Goal: Information Seeking & Learning: Understand process/instructions

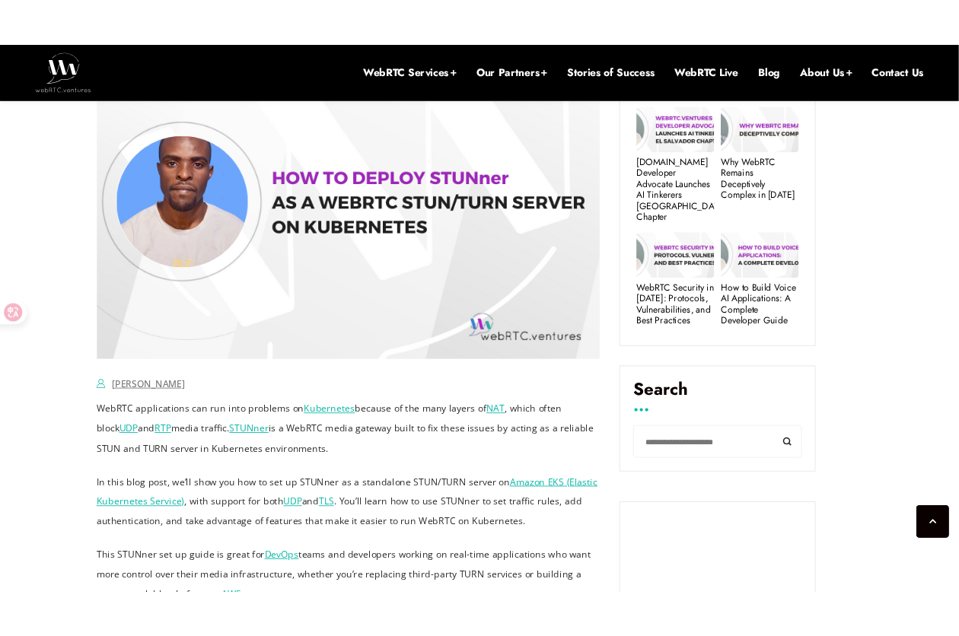
scroll to position [799, 0]
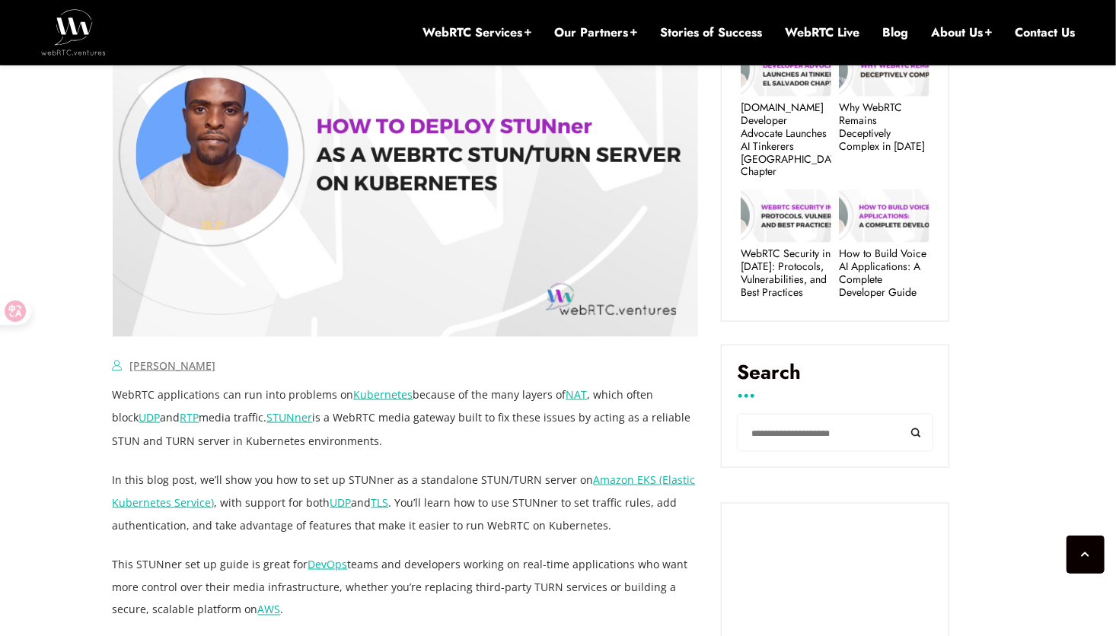
drag, startPoint x: 466, startPoint y: 391, endPoint x: 467, endPoint y: 438, distance: 47.2
click at [467, 438] on p "WebRTC applications can run into problems on Kubernetes because of the many lay…" at bounding box center [406, 418] width 586 height 68
drag, startPoint x: 467, startPoint y: 438, endPoint x: 393, endPoint y: 447, distance: 74.4
click at [393, 447] on p "WebRTC applications can run into problems on Kubernetes because of the many lay…" at bounding box center [406, 418] width 586 height 68
click at [476, 442] on p "WebRTC applications can run into problems on Kubernetes because of the many lay…" at bounding box center [406, 418] width 586 height 68
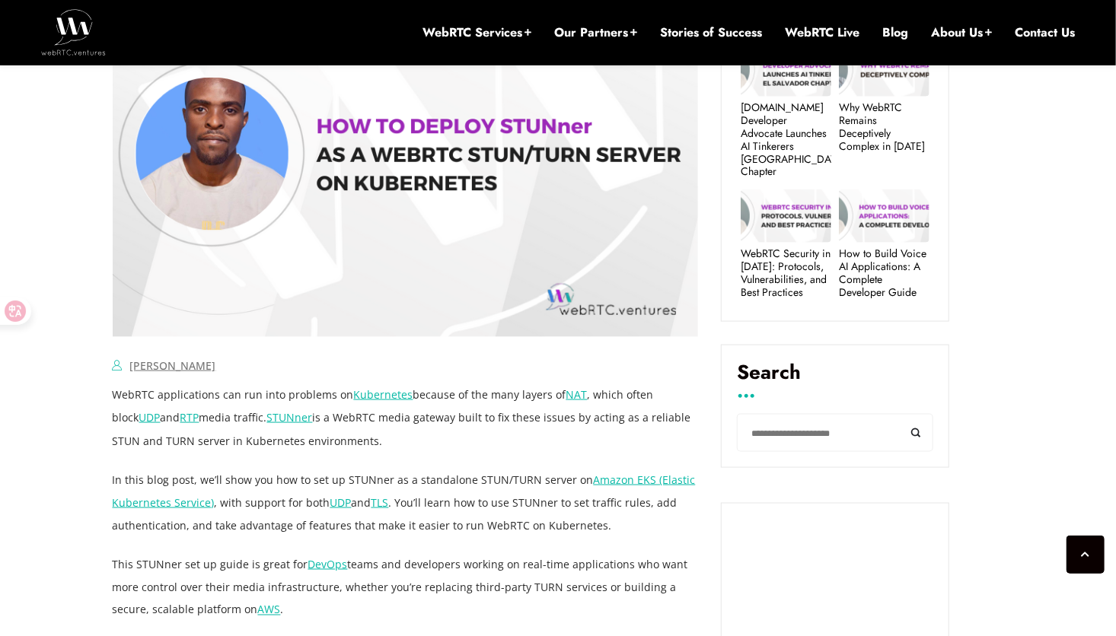
drag, startPoint x: 402, startPoint y: 439, endPoint x: 411, endPoint y: 333, distance: 106.2
drag, startPoint x: 411, startPoint y: 333, endPoint x: 433, endPoint y: 467, distance: 135.0
drag, startPoint x: 414, startPoint y: 434, endPoint x: 418, endPoint y: 350, distance: 83.8
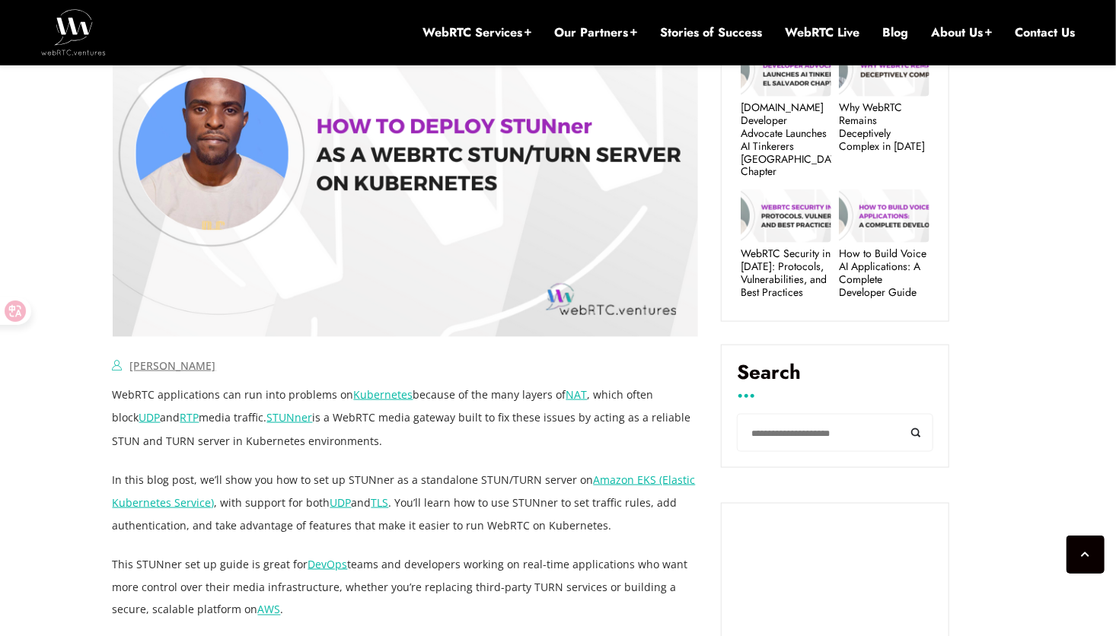
drag, startPoint x: 418, startPoint y: 350, endPoint x: 538, endPoint y: 460, distance: 163.2
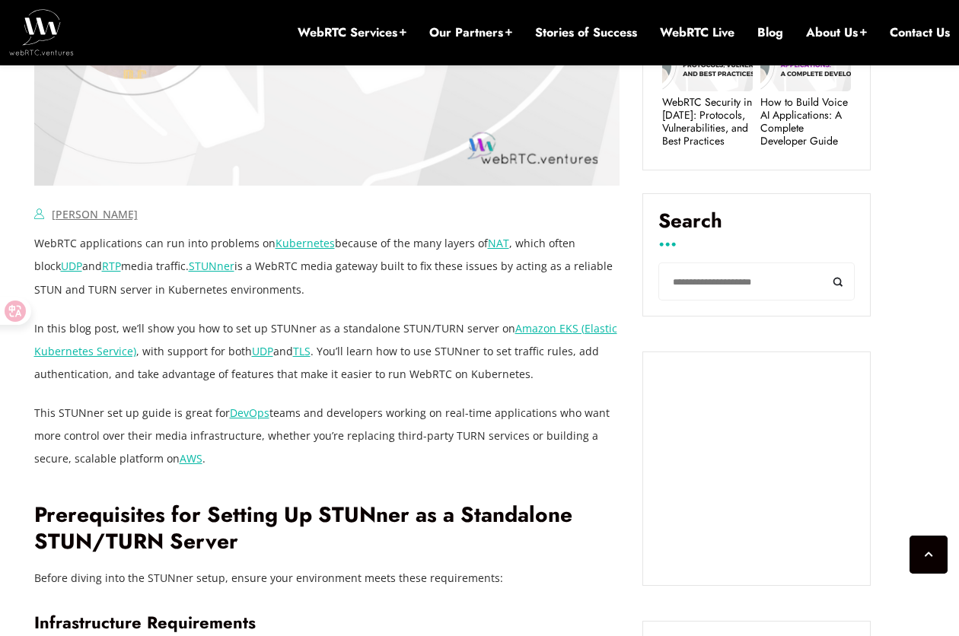
scroll to position [951, 0]
click at [458, 357] on p "In this blog post, we’ll show you how to set up STUNner as a standalone STUN/TU…" at bounding box center [327, 351] width 586 height 68
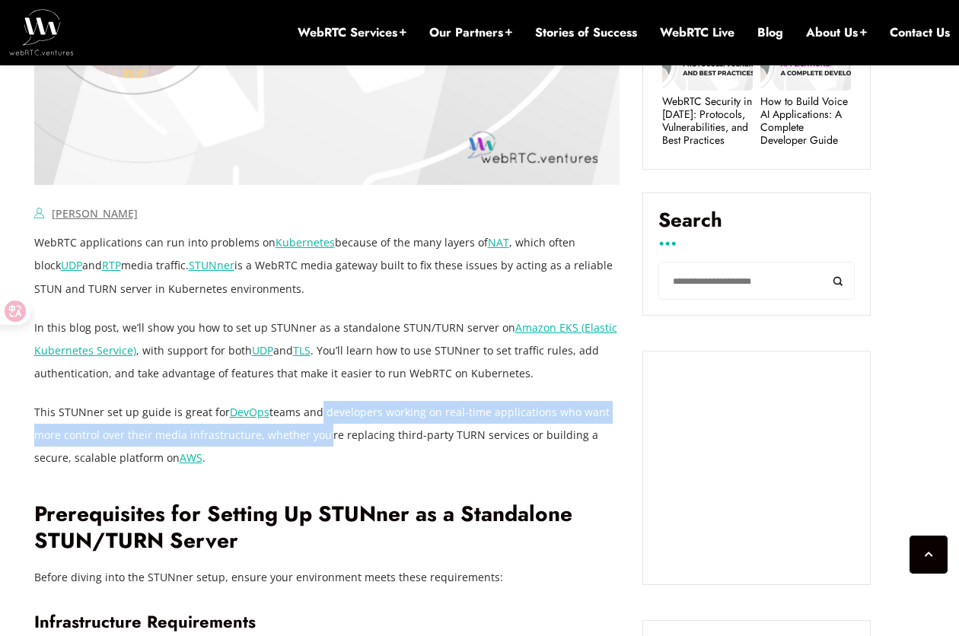
drag, startPoint x: 314, startPoint y: 408, endPoint x: 321, endPoint y: 431, distance: 24.1
click at [321, 431] on p "This STUNner set up guide is great for DevOps teams and developers working on r…" at bounding box center [327, 435] width 586 height 68
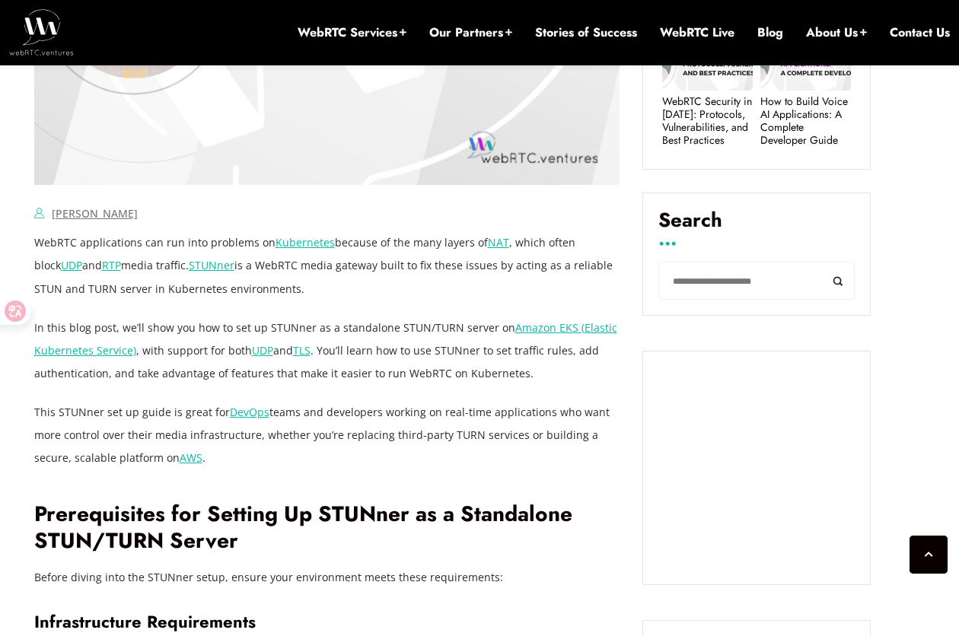
drag, startPoint x: 321, startPoint y: 431, endPoint x: 322, endPoint y: 467, distance: 36.5
click at [322, 467] on p "This STUNner set up guide is great for DevOps teams and developers working on r…" at bounding box center [327, 435] width 586 height 68
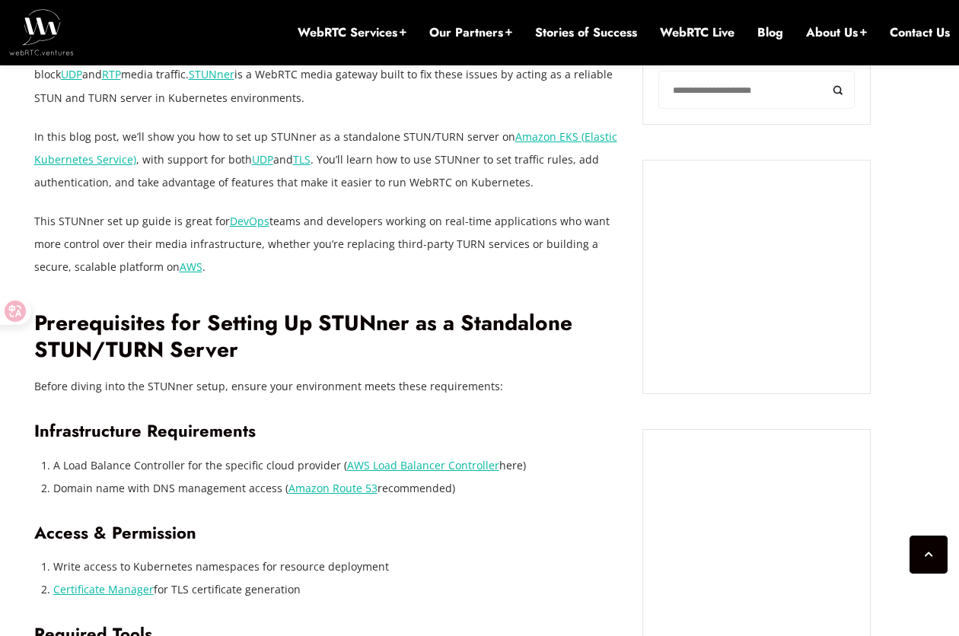
scroll to position [1180, 0]
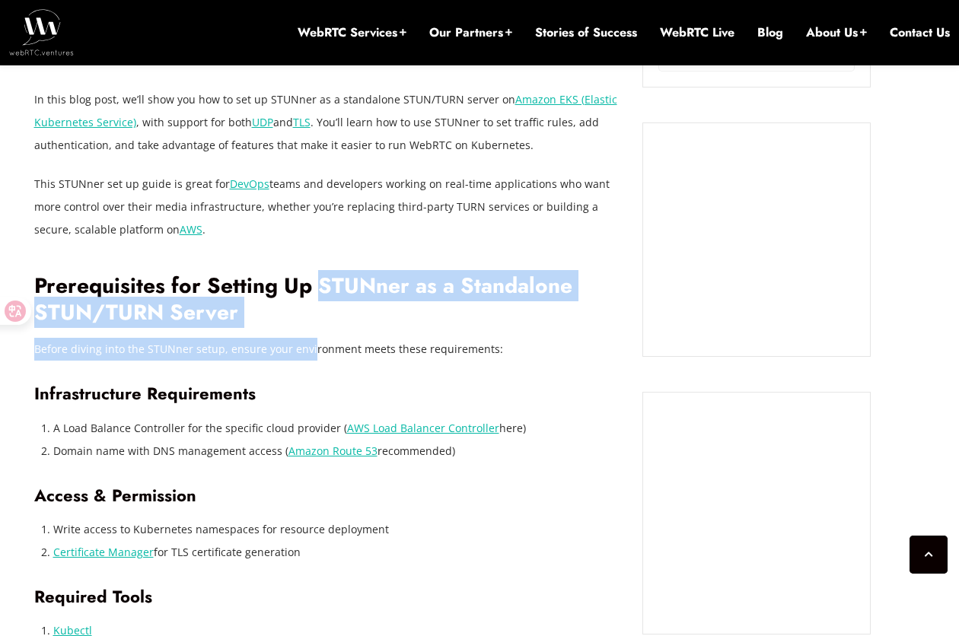
drag, startPoint x: 314, startPoint y: 292, endPoint x: 307, endPoint y: 333, distance: 41.7
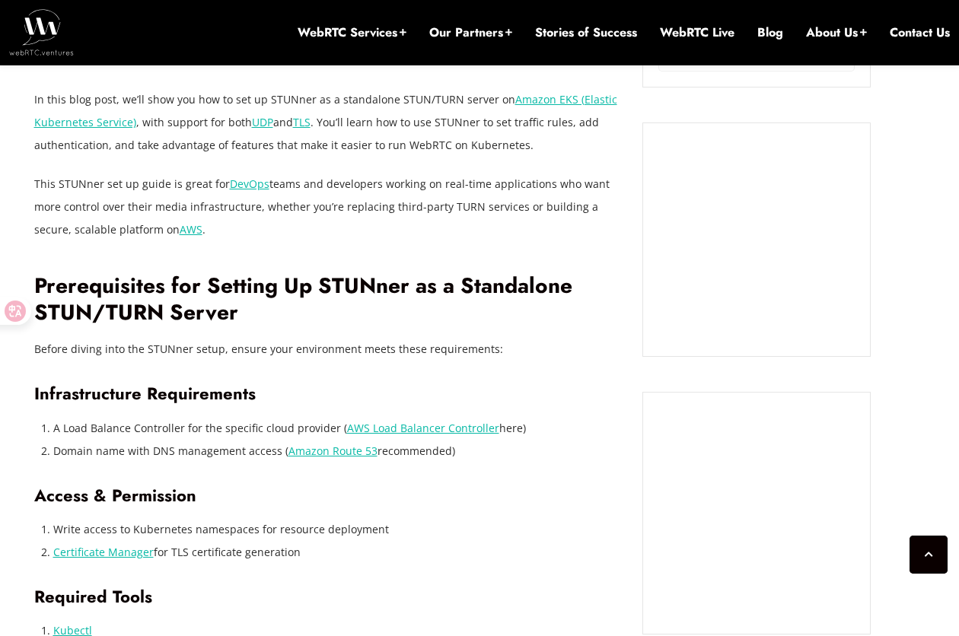
drag, startPoint x: 307, startPoint y: 333, endPoint x: 317, endPoint y: 380, distance: 47.5
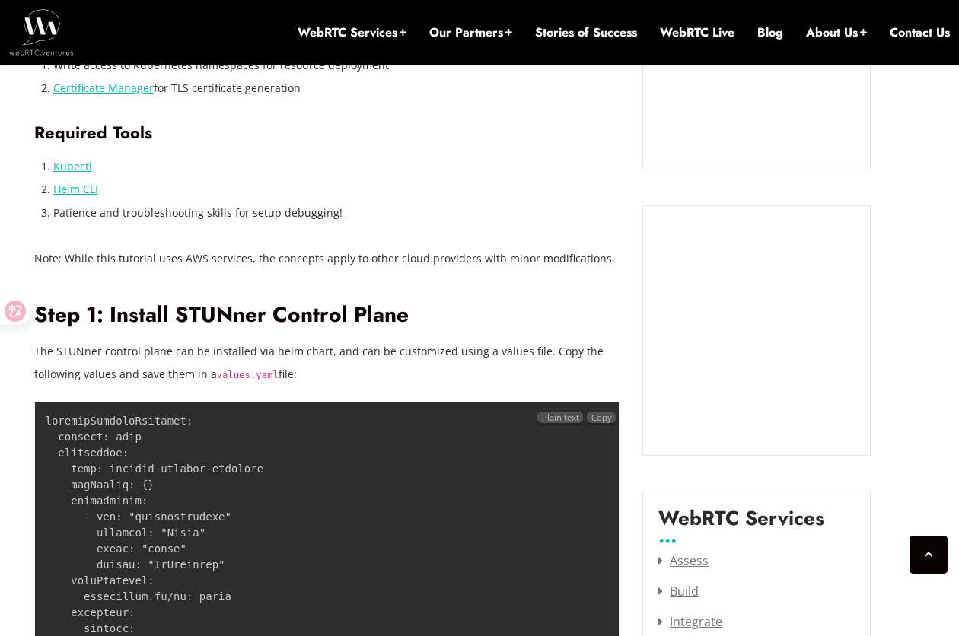
scroll to position [1636, 0]
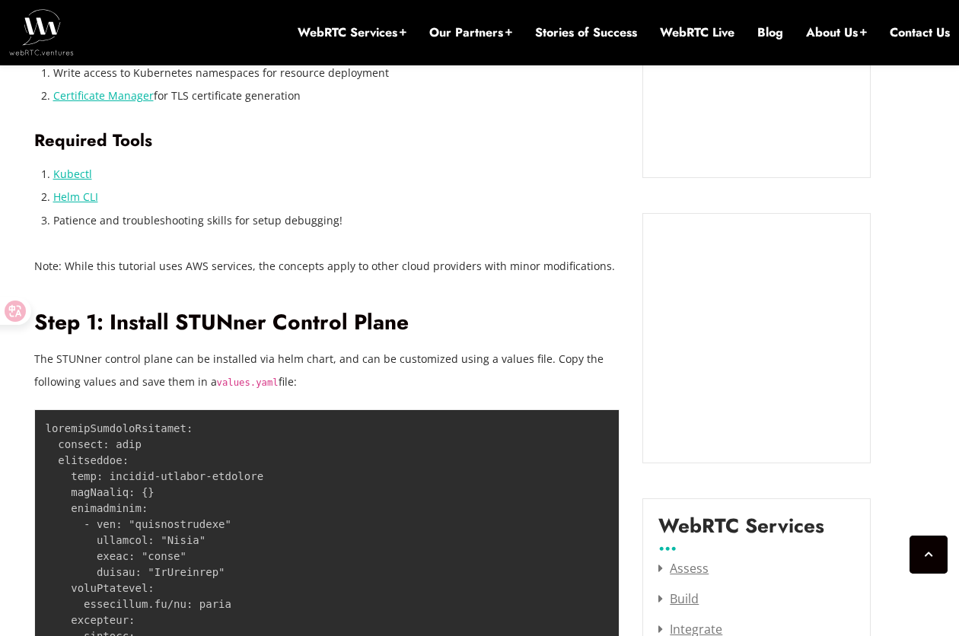
click at [243, 323] on h2 "Step 1: Install STUNner Control Plane" at bounding box center [327, 323] width 586 height 27
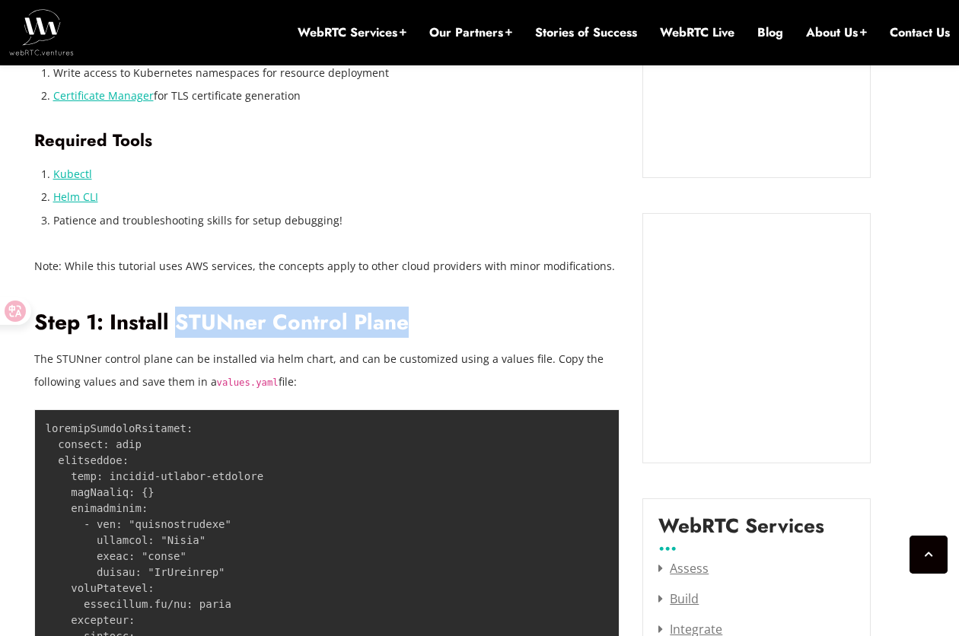
drag, startPoint x: 243, startPoint y: 323, endPoint x: 349, endPoint y: 315, distance: 106.8
click at [349, 315] on h2 "Step 1: Install STUNner Control Plane" at bounding box center [327, 323] width 586 height 27
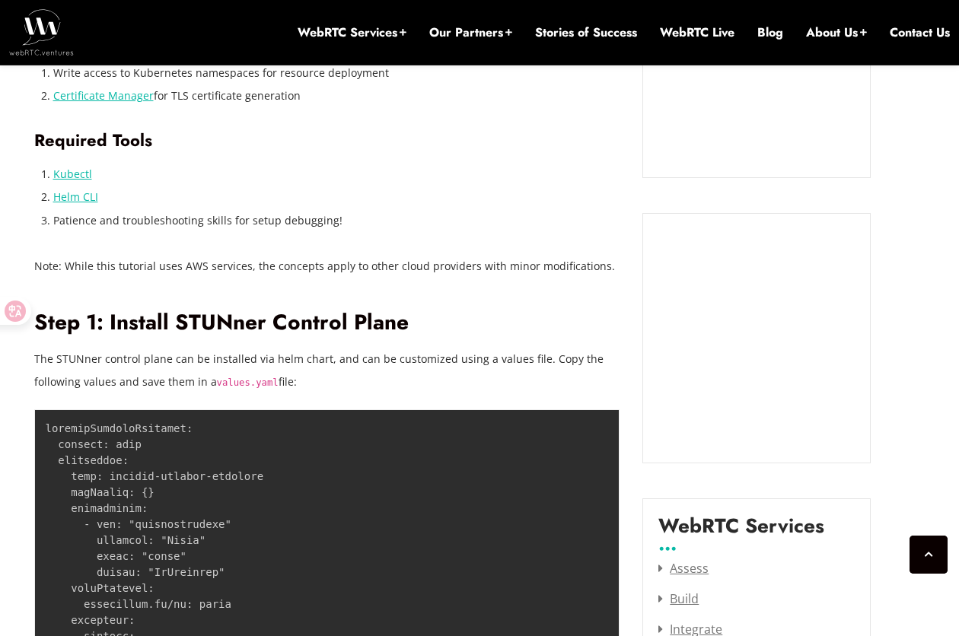
drag, startPoint x: 349, startPoint y: 315, endPoint x: 358, endPoint y: 371, distance: 57.1
click at [358, 371] on p "The STUNner control plane can be installed via helm chart, and can be customize…" at bounding box center [327, 371] width 586 height 46
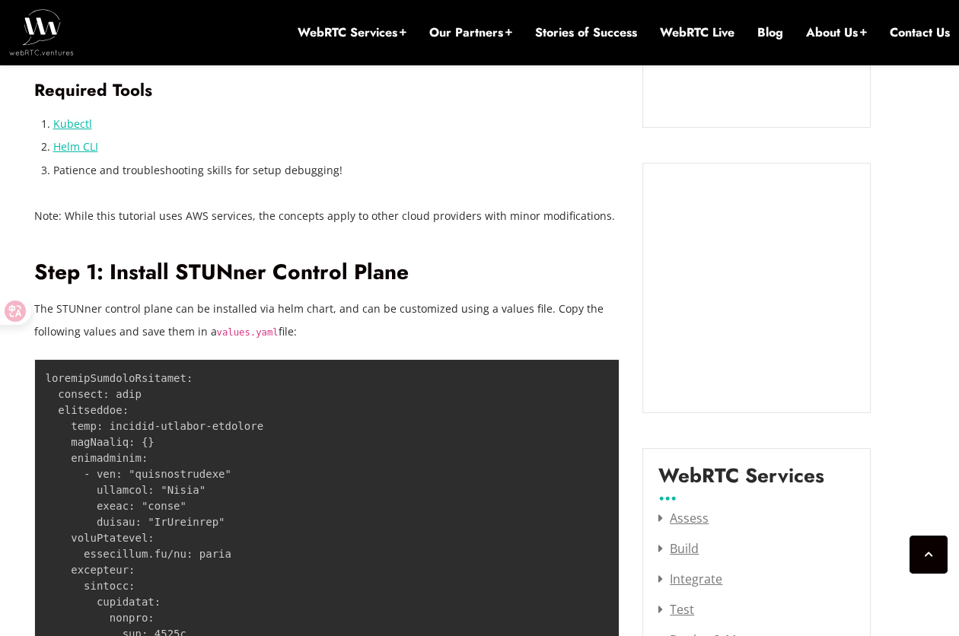
scroll to position [1712, 0]
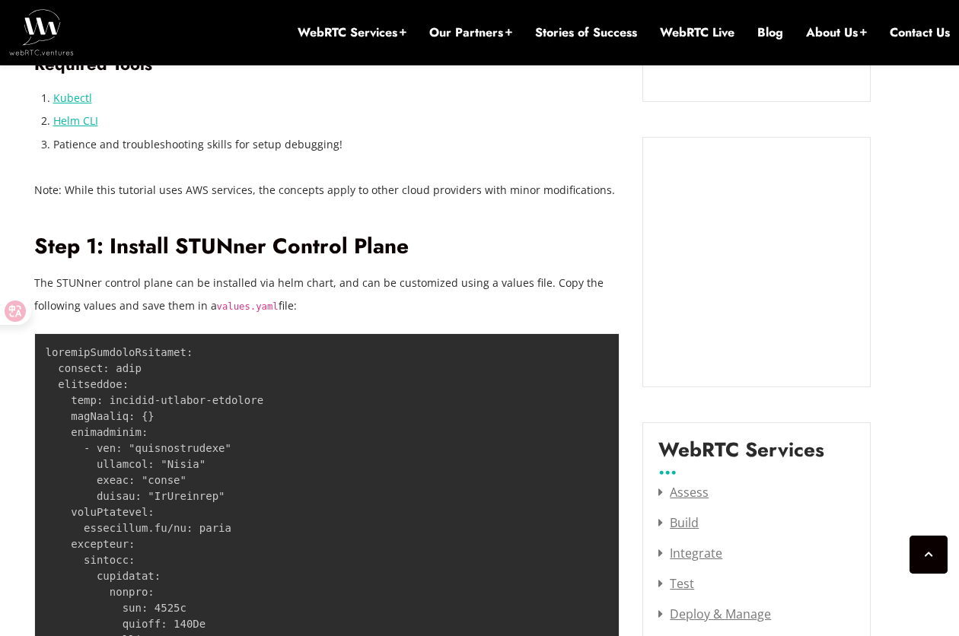
click at [309, 276] on p "The STUNner control plane can be installed via helm chart, and can be customize…" at bounding box center [327, 295] width 586 height 46
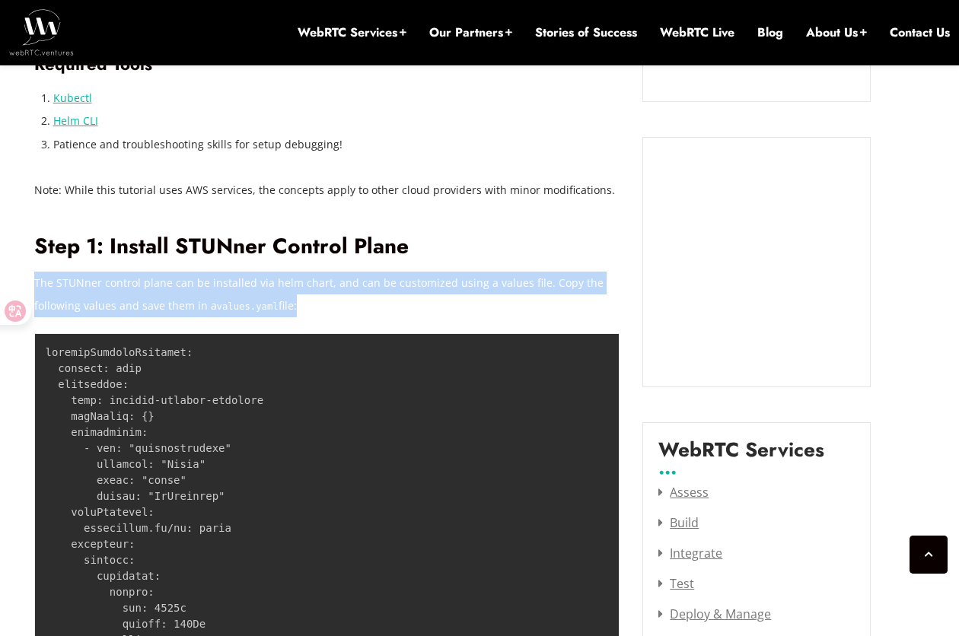
click at [309, 276] on p "The STUNner control plane can be installed via helm chart, and can be customize…" at bounding box center [327, 295] width 586 height 46
drag, startPoint x: 309, startPoint y: 276, endPoint x: 307, endPoint y: 314, distance: 38.1
click at [307, 314] on p "The STUNner control plane can be installed via helm chart, and can be customize…" at bounding box center [327, 295] width 586 height 46
click at [310, 305] on p "The STUNner control plane can be installed via helm chart, and can be customize…" at bounding box center [327, 295] width 586 height 46
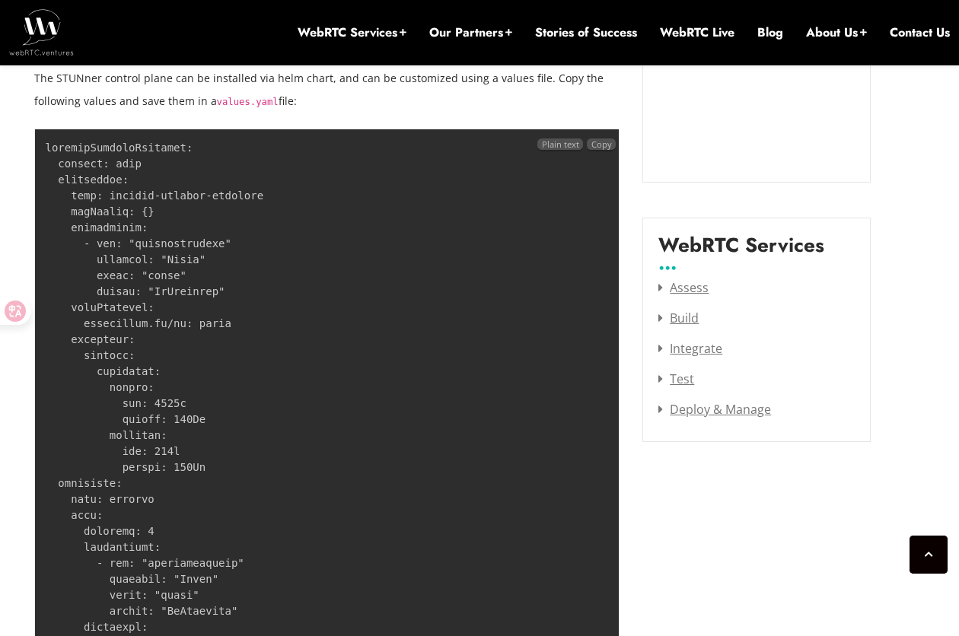
scroll to position [1941, 0]
